Goal: Navigation & Orientation: Find specific page/section

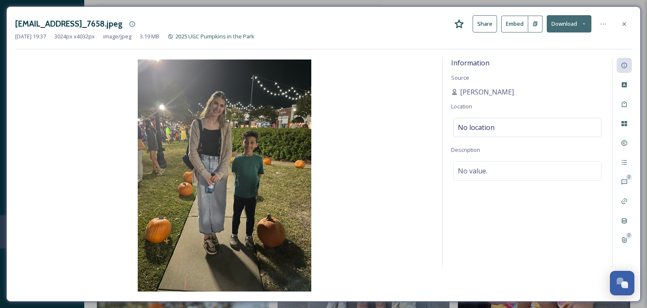
click at [624, 23] on icon at bounding box center [624, 23] width 3 height 3
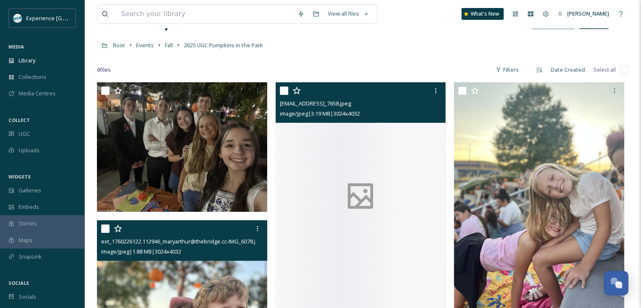
scroll to position [33, 0]
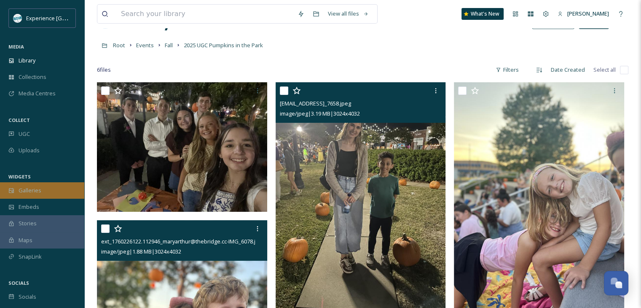
click at [34, 190] on span "Galleries" at bounding box center [30, 190] width 23 height 8
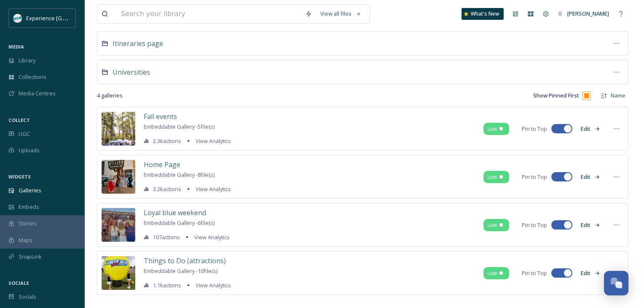
scroll to position [115, 0]
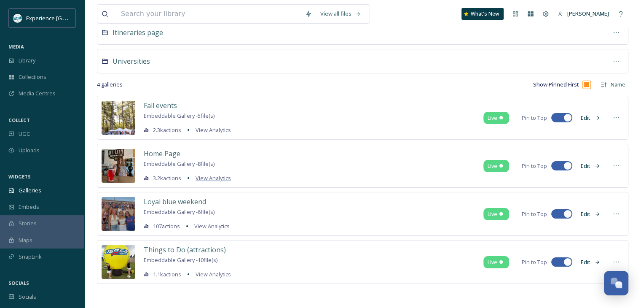
click at [201, 177] on span "View Analytics" at bounding box center [212, 178] width 35 height 8
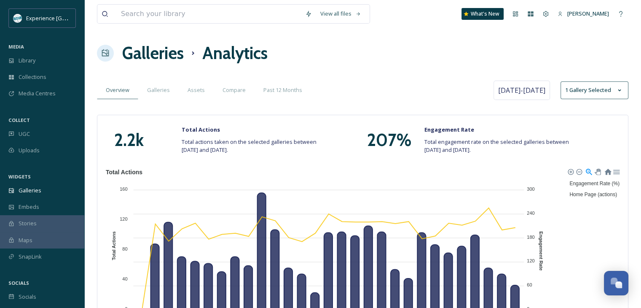
click at [157, 58] on h1 "Galleries" at bounding box center [153, 52] width 62 height 25
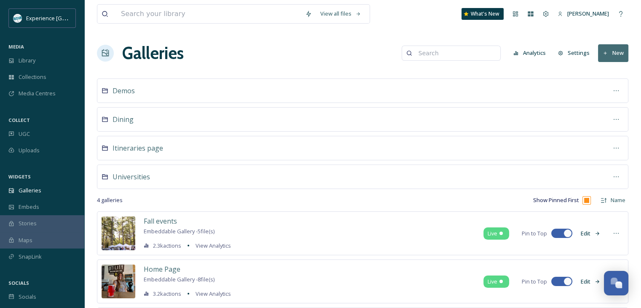
scroll to position [115, 0]
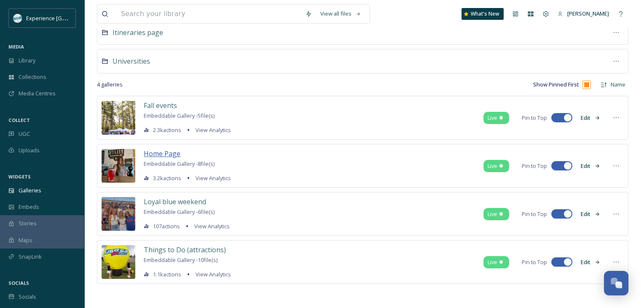
click at [164, 153] on span "Home Page" at bounding box center [162, 153] width 37 height 9
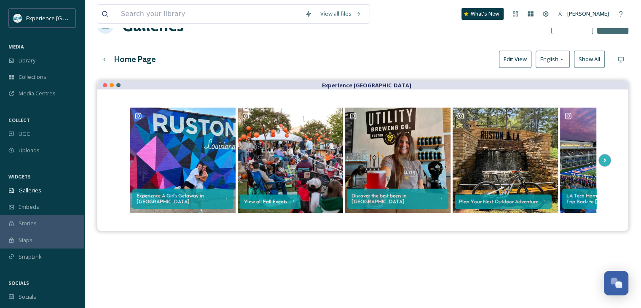
scroll to position [42, 0]
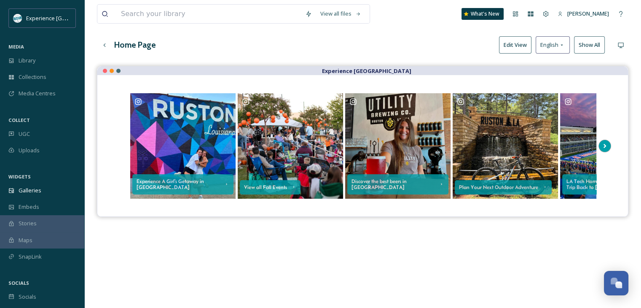
click at [603, 145] on icon "Scroll Right" at bounding box center [605, 145] width 12 height 13
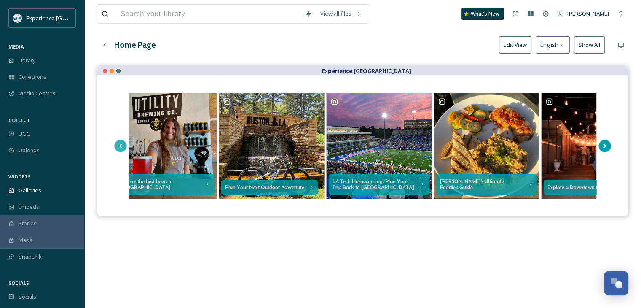
click at [603, 145] on icon "Scroll Right" at bounding box center [605, 145] width 12 height 13
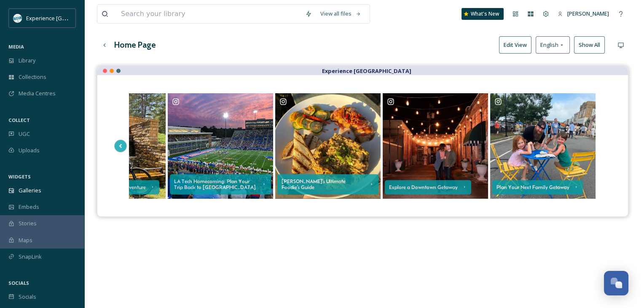
scroll to position [0, 0]
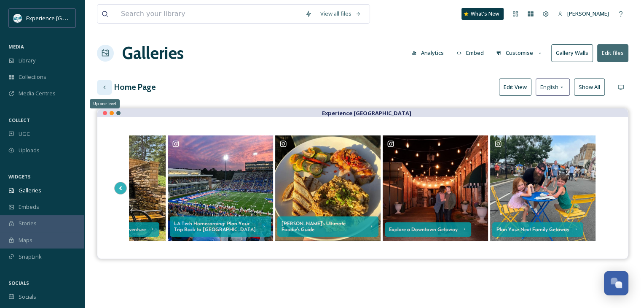
click at [106, 88] on icon at bounding box center [104, 87] width 7 height 7
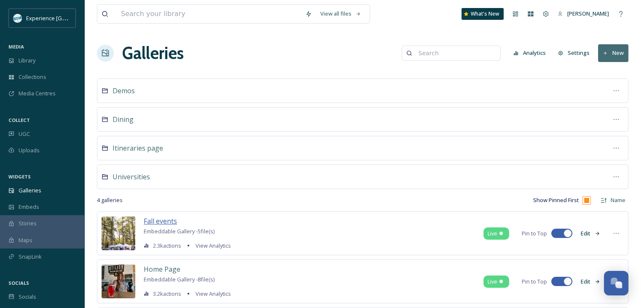
click at [150, 222] on span "Fall events" at bounding box center [160, 220] width 33 height 9
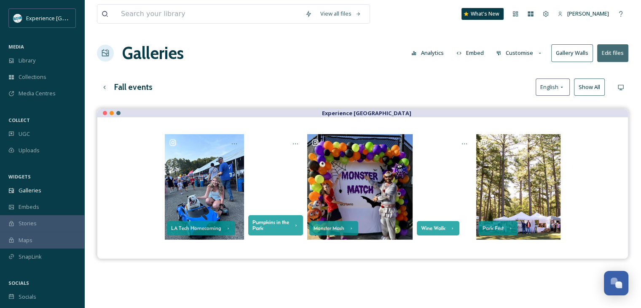
click at [610, 55] on button "Edit files" at bounding box center [612, 52] width 31 height 17
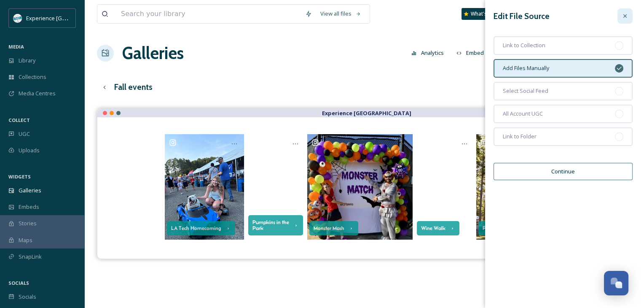
click at [630, 17] on div at bounding box center [624, 15] width 15 height 15
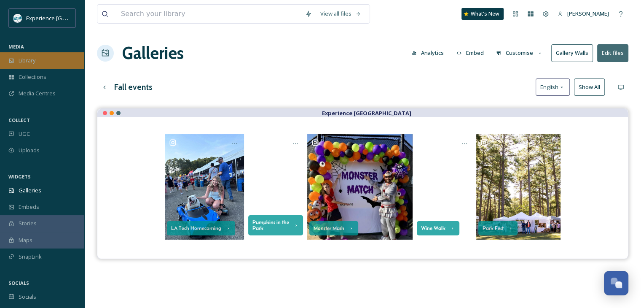
click at [27, 56] on span "Library" at bounding box center [27, 60] width 17 height 8
